Goal: Information Seeking & Learning: Learn about a topic

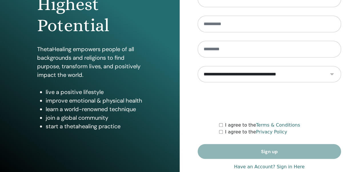
scroll to position [102, 0]
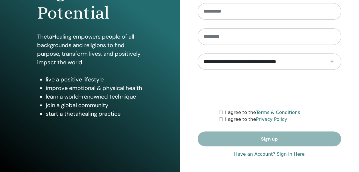
click at [288, 154] on link "Have an Account? Sign in Here" at bounding box center [269, 154] width 71 height 7
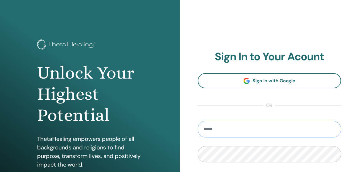
click at [276, 128] on input "email" at bounding box center [270, 129] width 144 height 17
type input "**********"
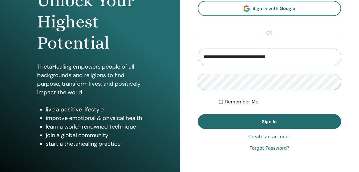
scroll to position [77, 0]
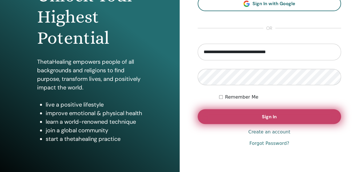
click at [279, 117] on button "Sign In" at bounding box center [270, 116] width 144 height 15
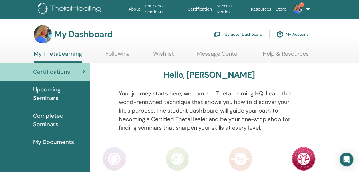
click at [232, 33] on link "Instructor Dashboard" at bounding box center [237, 34] width 49 height 13
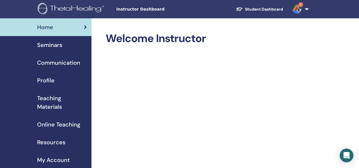
click at [53, 140] on span "Resources" at bounding box center [51, 142] width 28 height 9
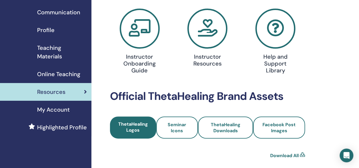
scroll to position [114, 0]
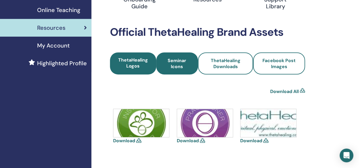
click at [175, 65] on span "Seminar Icons" at bounding box center [177, 63] width 26 height 12
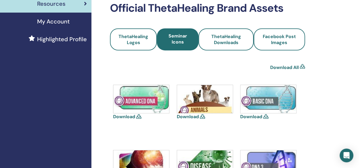
scroll to position [136, 0]
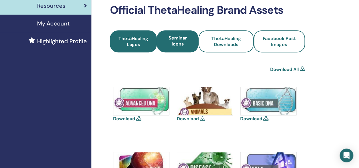
click at [143, 46] on span "ThetaHealing Logos" at bounding box center [133, 41] width 31 height 12
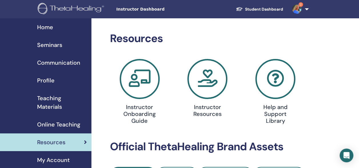
click at [56, 123] on span "Online Teaching" at bounding box center [58, 124] width 43 height 9
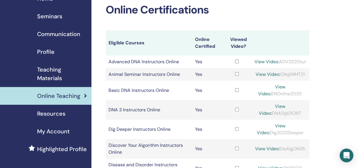
scroll to position [28, 0]
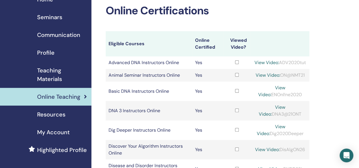
click at [49, 70] on span "Teaching Materials" at bounding box center [62, 74] width 50 height 17
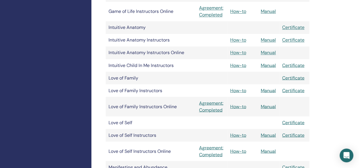
scroll to position [479, 0]
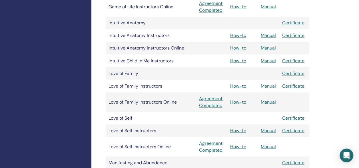
click at [272, 86] on link "Manual" at bounding box center [268, 86] width 15 height 6
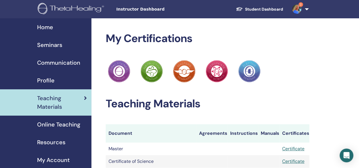
click at [54, 142] on span "Resources" at bounding box center [51, 142] width 28 height 9
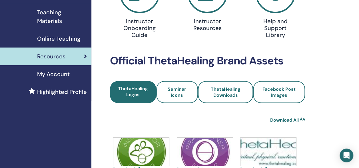
scroll to position [84, 0]
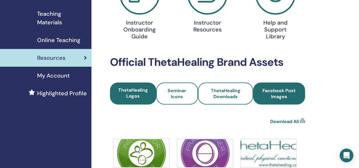
click at [288, 95] on span "Facebook Post Images" at bounding box center [279, 93] width 36 height 12
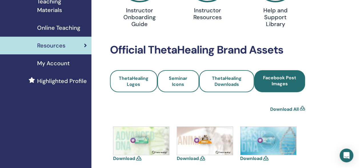
scroll to position [93, 0]
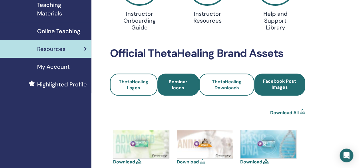
click at [182, 83] on span "Seminar Icons" at bounding box center [178, 85] width 26 height 12
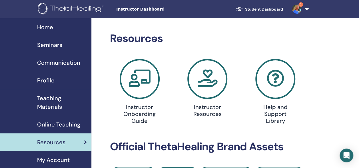
click at [61, 125] on span "Online Teaching" at bounding box center [58, 124] width 43 height 9
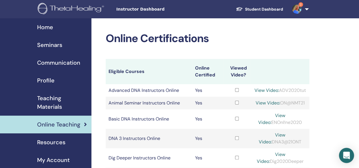
click at [346, 155] on icon "Open Intercom Messenger" at bounding box center [346, 154] width 7 height 7
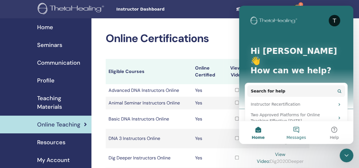
click at [293, 128] on button "Messages" at bounding box center [296, 132] width 38 height 23
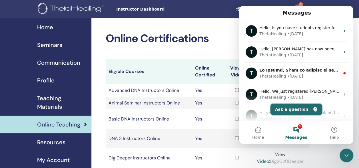
click at [289, 110] on button "Ask a question" at bounding box center [296, 108] width 52 height 11
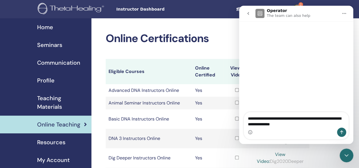
click at [317, 118] on textarea "**********" at bounding box center [296, 119] width 105 height 15
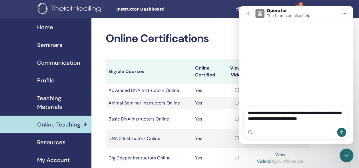
type textarea "**********"
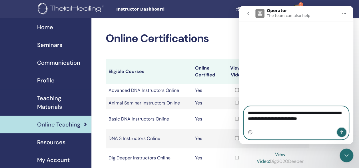
click at [344, 131] on button "Send a message…" at bounding box center [341, 131] width 9 height 9
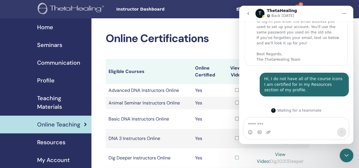
scroll to position [45, 0]
click at [249, 14] on icon "go back" at bounding box center [248, 13] width 5 height 5
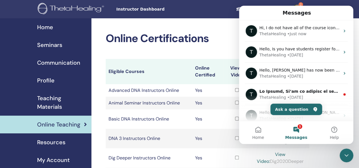
scroll to position [0, 0]
click at [56, 142] on span "Resources" at bounding box center [51, 142] width 28 height 9
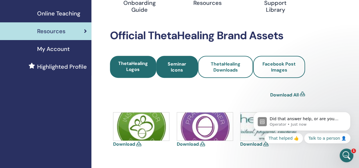
click at [174, 62] on span "Seminar Icons" at bounding box center [177, 67] width 26 height 12
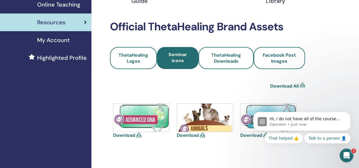
click at [286, 85] on link "Download All" at bounding box center [284, 86] width 29 height 7
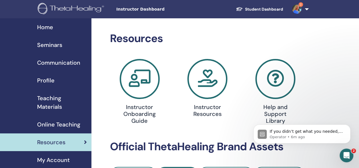
click at [54, 104] on span "Teaching Materials" at bounding box center [62, 102] width 50 height 17
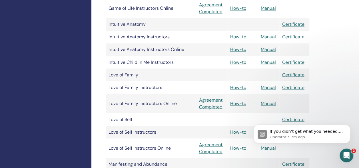
scroll to position [482, 0]
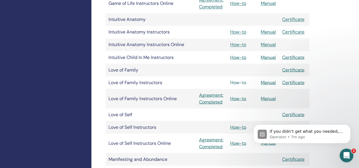
click at [241, 83] on link "How-to" at bounding box center [238, 82] width 16 height 6
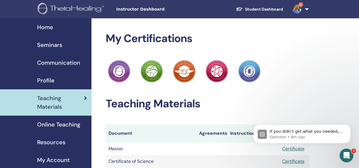
click at [69, 63] on span "Communication" at bounding box center [58, 62] width 43 height 9
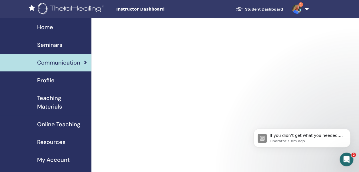
click at [48, 29] on span "Home" at bounding box center [45, 27] width 16 height 9
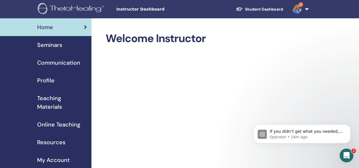
click at [254, 8] on link "Student Dashboard" at bounding box center [259, 9] width 56 height 11
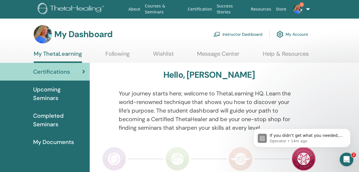
click at [181, 9] on link "Courses & Seminars" at bounding box center [164, 9] width 43 height 17
